Goal: Use online tool/utility: Utilize a website feature to perform a specific function

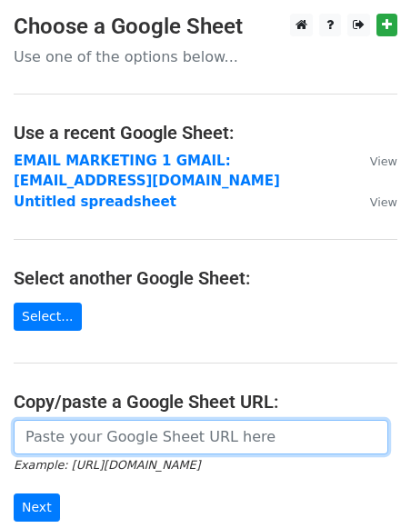
click at [105, 449] on input "url" at bounding box center [201, 437] width 374 height 35
paste input "[URL][DOMAIN_NAME]"
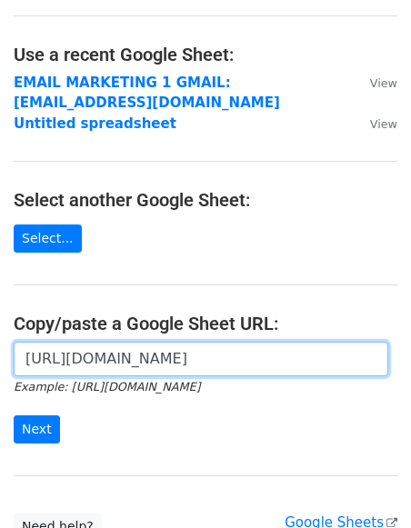
scroll to position [108, 0]
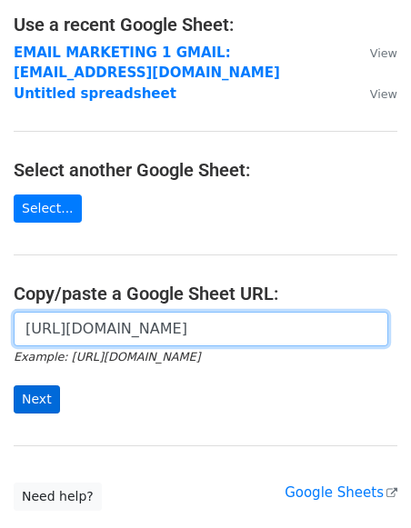
type input "[URL][DOMAIN_NAME]"
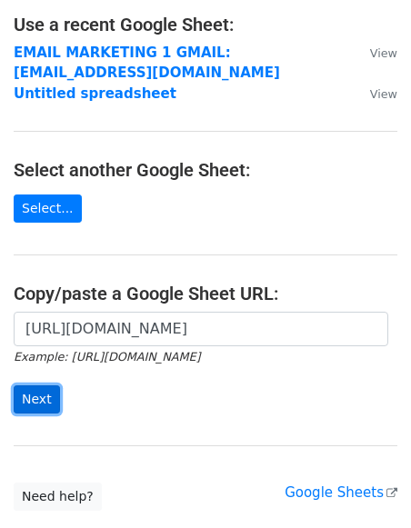
click at [52, 391] on input "Next" at bounding box center [37, 399] width 46 height 28
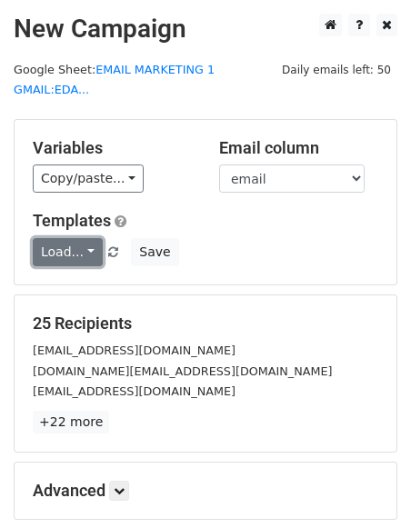
click at [72, 238] on link "Load..." at bounding box center [68, 252] width 70 height 28
click at [76, 277] on link "dm 1" at bounding box center [106, 291] width 144 height 29
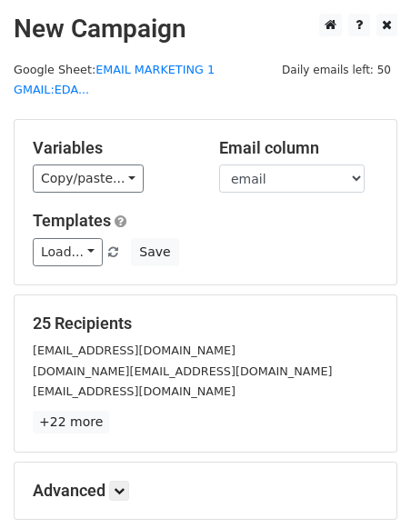
scroll to position [178, 0]
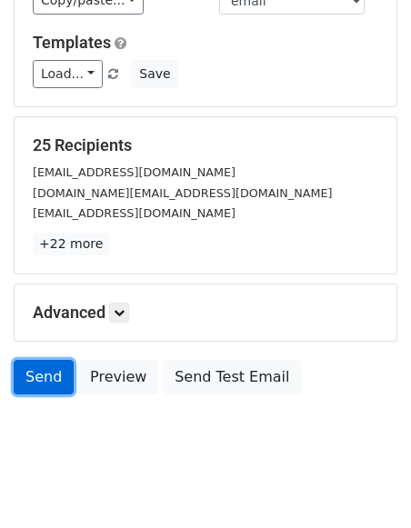
click at [44, 360] on link "Send" at bounding box center [44, 377] width 60 height 35
